Goal: Task Accomplishment & Management: Manage account settings

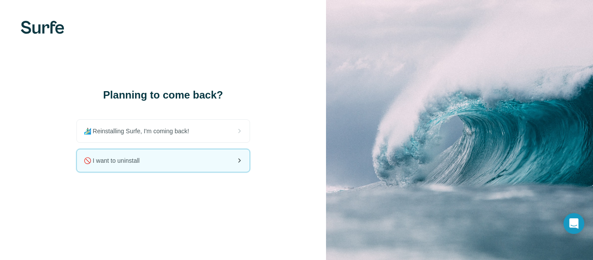
click at [116, 161] on span "🚫 I want to uninstall" at bounding box center [115, 160] width 63 height 9
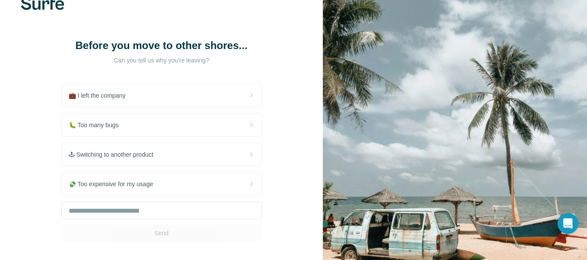
scroll to position [68, 0]
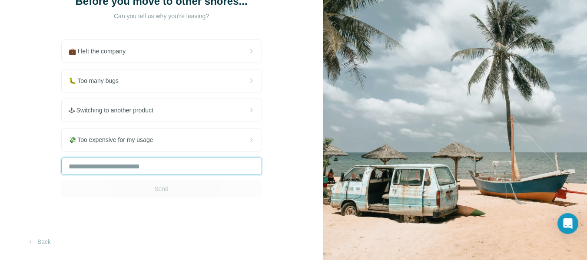
click at [205, 172] on input "text" at bounding box center [161, 166] width 201 height 17
type input "*"
click at [161, 186] on span "Send" at bounding box center [161, 189] width 14 height 9
